Goal: Information Seeking & Learning: Learn about a topic

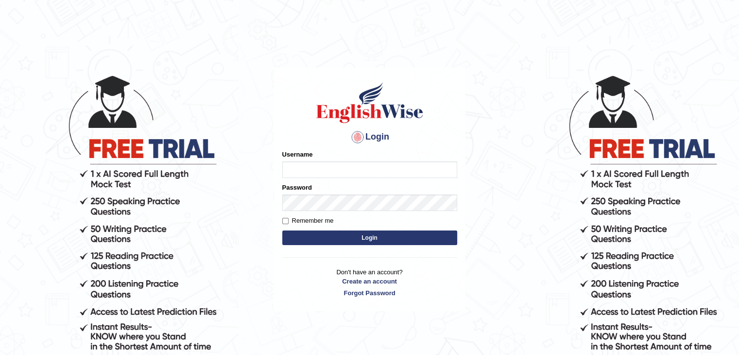
type input "anlinmariabiju"
click at [381, 240] on button "Login" at bounding box center [369, 237] width 175 height 15
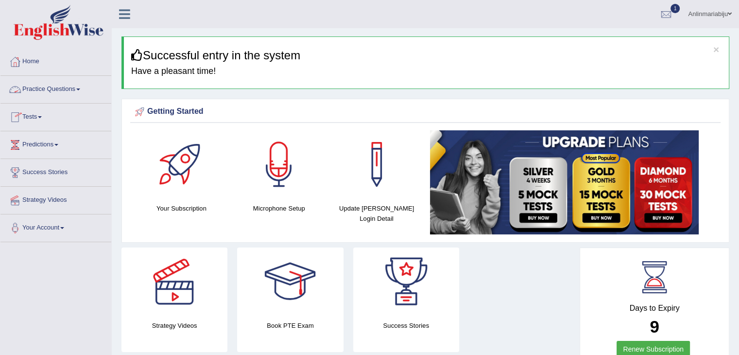
click at [78, 90] on link "Practice Questions" at bounding box center [55, 88] width 111 height 24
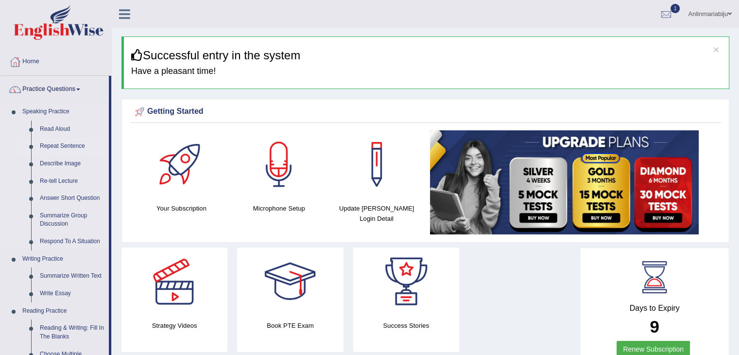
click at [60, 146] on link "Repeat Sentence" at bounding box center [71, 147] width 73 height 18
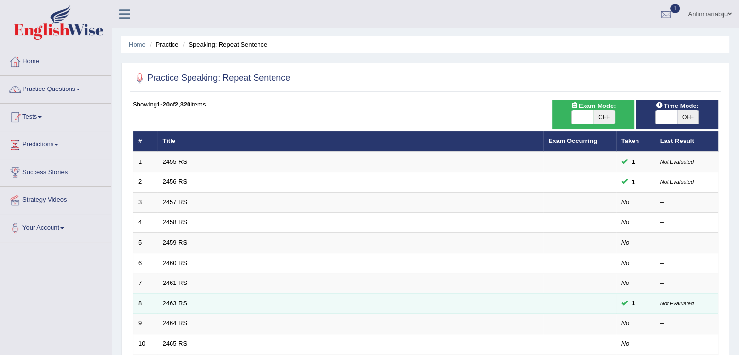
scroll to position [286, 0]
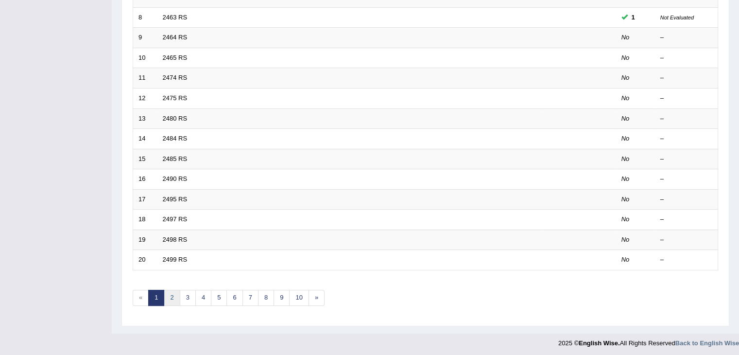
click at [173, 296] on link "2" at bounding box center [172, 298] width 16 height 16
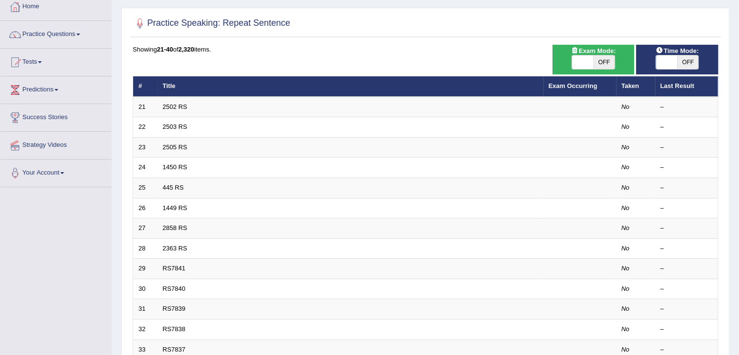
scroll to position [54, 0]
